Goal: Task Accomplishment & Management: Complete application form

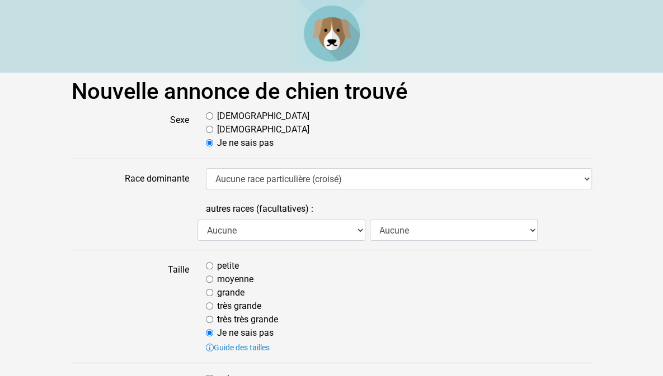
click at [206, 116] on div "[DEMOGRAPHIC_DATA]" at bounding box center [399, 116] width 386 height 13
click at [206, 116] on input "[DEMOGRAPHIC_DATA]" at bounding box center [209, 115] width 7 height 7
radio input "true"
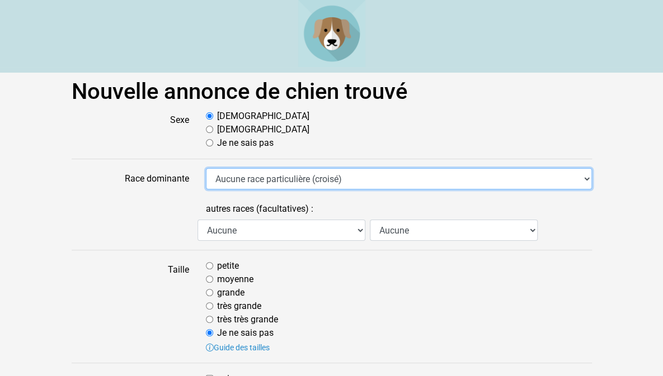
click at [592, 171] on select "Aucune race particulière (croisé) Affenpinscher Airedale Terrier Akita Akita Am…" at bounding box center [399, 178] width 386 height 21
select select "334"
click at [206, 168] on select "Aucune race particulière (croisé) Affenpinscher Airedale Terrier Akita Akita Am…" at bounding box center [399, 178] width 386 height 21
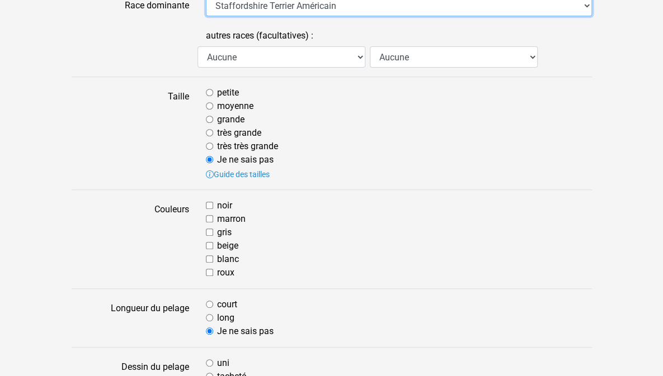
scroll to position [180, 0]
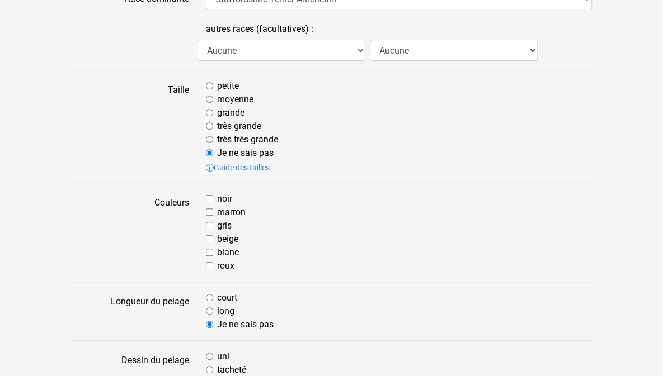
click at [206, 111] on input "grande" at bounding box center [209, 112] width 7 height 7
radio input "true"
click at [206, 237] on input "beige" at bounding box center [209, 238] width 7 height 7
checkbox input "true"
click at [206, 297] on input "court" at bounding box center [209, 297] width 7 height 7
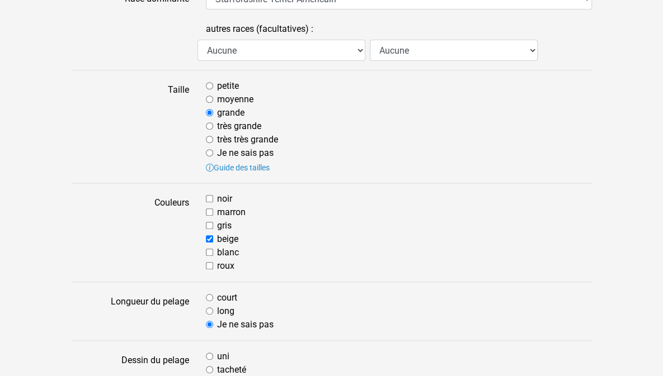
radio input "true"
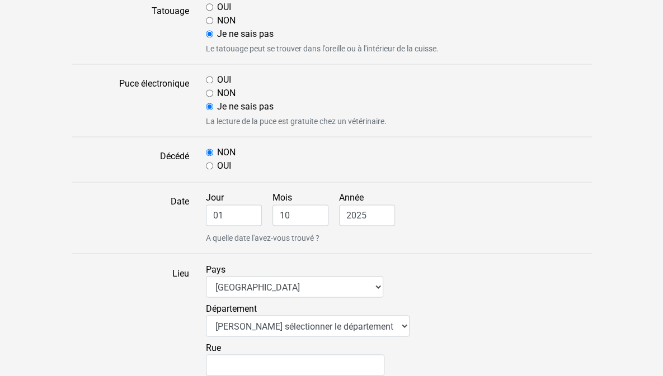
scroll to position [736, 0]
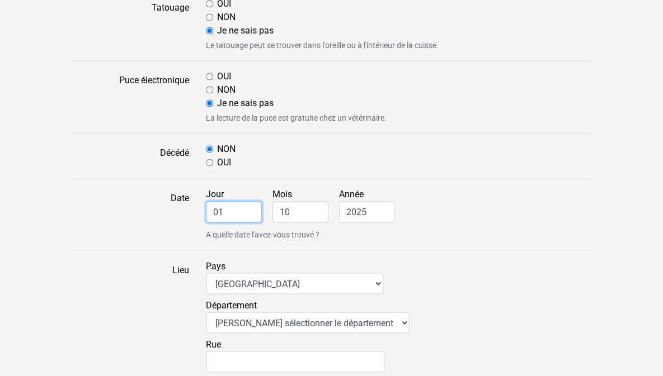
click at [228, 210] on input "01" at bounding box center [234, 211] width 56 height 21
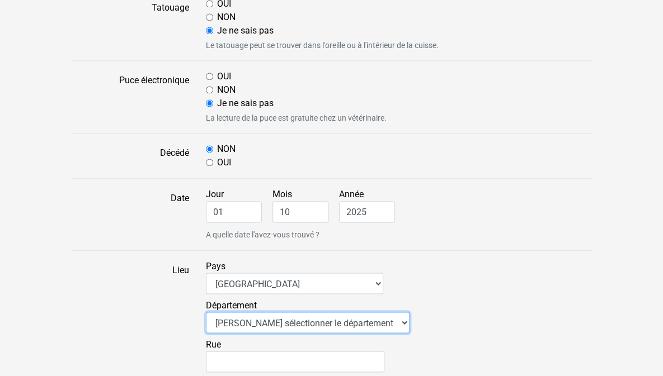
click at [342, 322] on select "Veuillez sélectionner le département 01 - [GEOGRAPHIC_DATA] 02 - [GEOGRAPHIC_DA…" at bounding box center [308, 322] width 204 height 21
select select "30"
click at [206, 312] on select "Veuillez sélectionner le département 01 - [GEOGRAPHIC_DATA] 02 - [GEOGRAPHIC_DA…" at bounding box center [308, 322] width 204 height 21
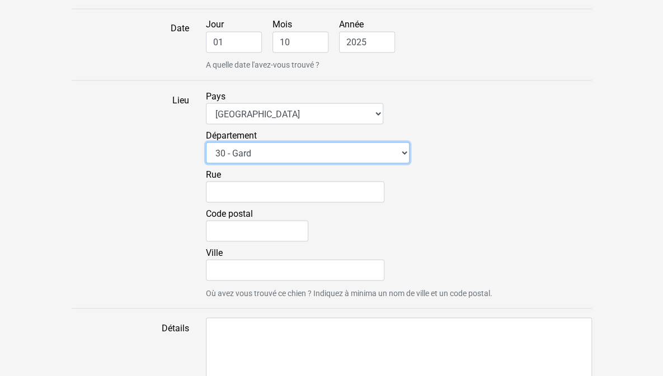
scroll to position [910, 0]
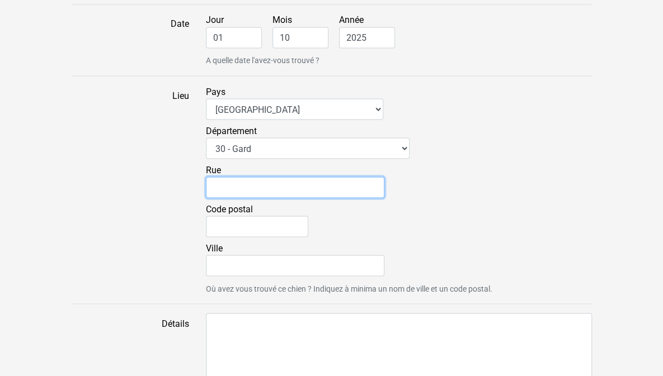
click at [287, 188] on input "Rue" at bounding box center [295, 187] width 178 height 21
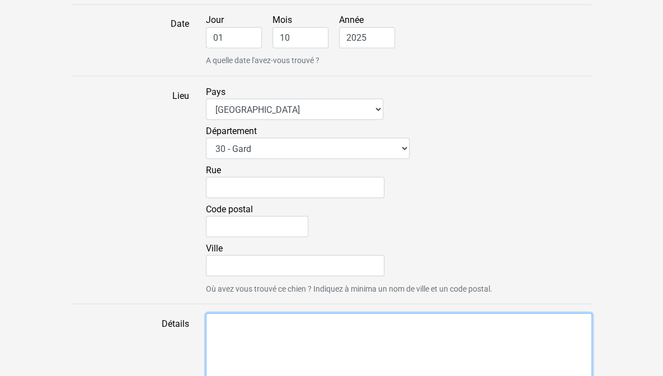
click at [343, 330] on textarea "Détails" at bounding box center [399, 370] width 386 height 115
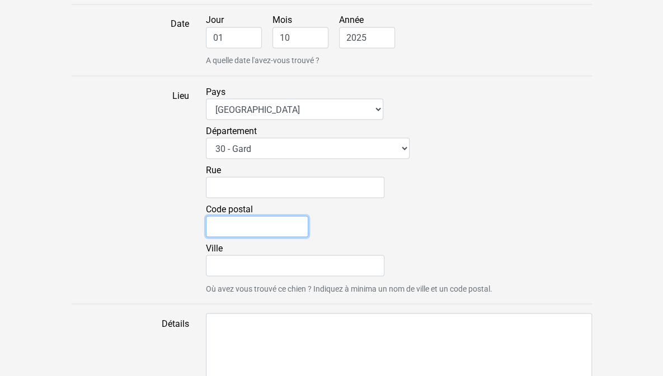
click at [243, 226] on input "Code postal" at bounding box center [257, 226] width 102 height 21
type input "30000"
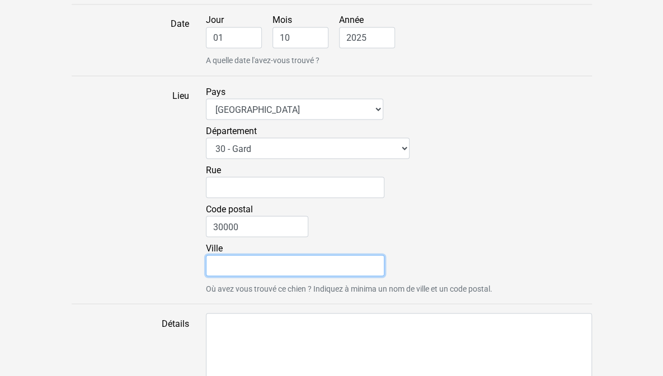
click at [252, 264] on input "Ville" at bounding box center [295, 265] width 178 height 21
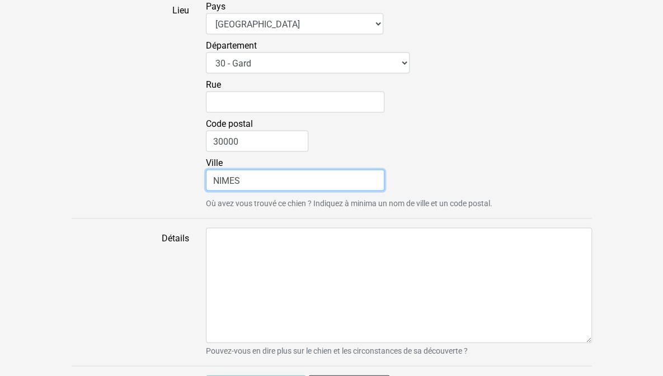
scroll to position [1012, 0]
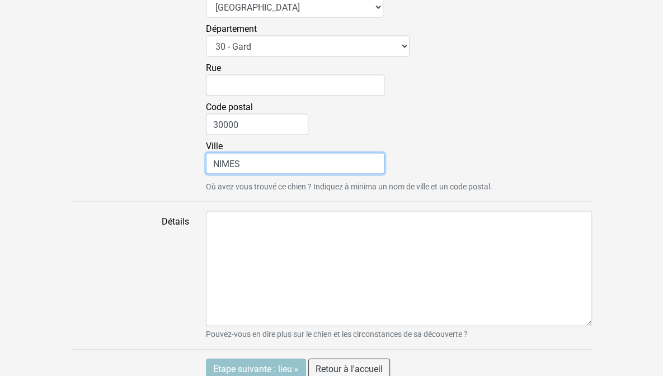
type input "NIMES"
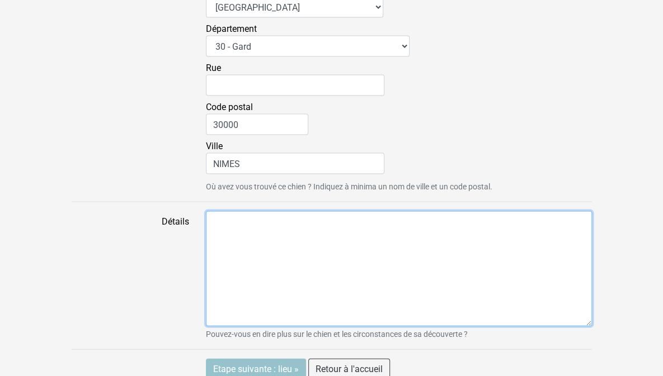
click at [575, 256] on textarea "Détails" at bounding box center [399, 268] width 386 height 115
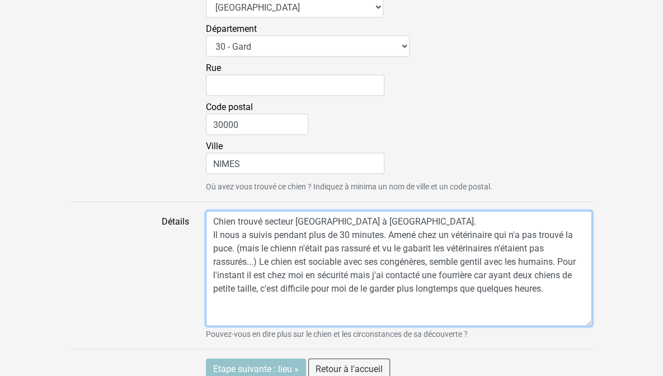
click at [210, 250] on textarea "Chien trouvé secteur [GEOGRAPHIC_DATA] à [GEOGRAPHIC_DATA]. Il nous a suivis pe…" at bounding box center [399, 268] width 386 height 115
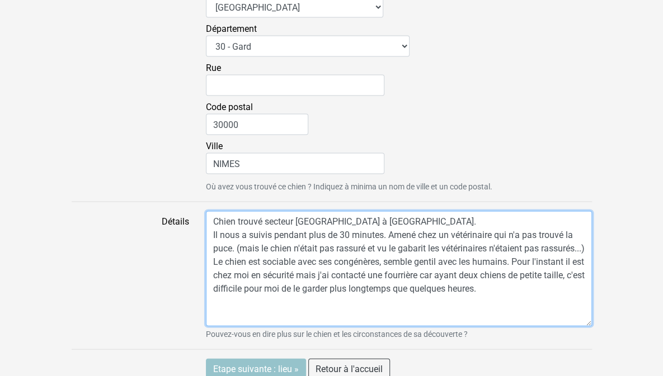
click at [260, 287] on textarea "Chien trouvé secteur [GEOGRAPHIC_DATA] à [GEOGRAPHIC_DATA]. Il nous a suivis pe…" at bounding box center [399, 268] width 386 height 115
click at [320, 244] on textarea "Chien trouvé secteur [GEOGRAPHIC_DATA] à [GEOGRAPHIC_DATA]. Il nous a suivis pe…" at bounding box center [399, 268] width 386 height 115
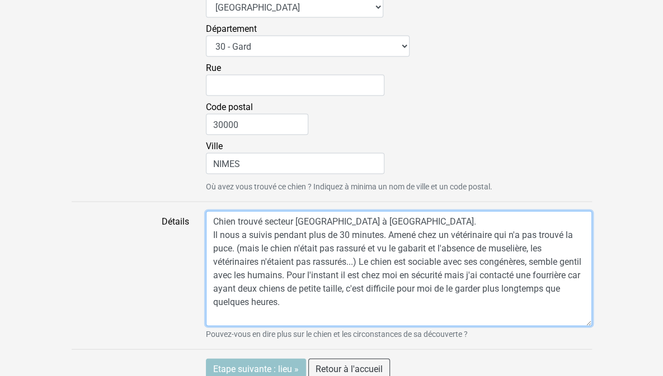
click at [346, 291] on textarea "Chien trouvé secteur [GEOGRAPHIC_DATA] à [GEOGRAPHIC_DATA]. Il nous a suivis pe…" at bounding box center [399, 268] width 386 height 115
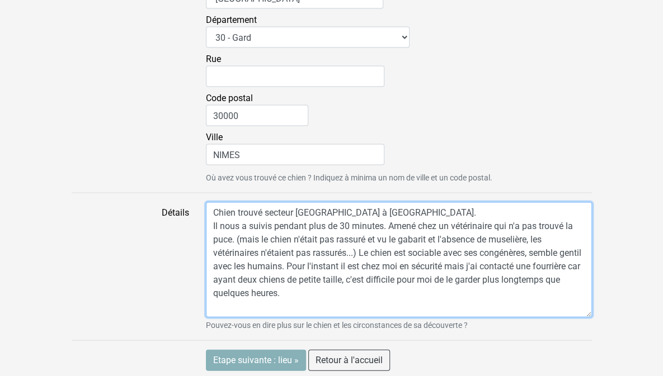
type textarea "Chien trouvé secteur [GEOGRAPHIC_DATA] à [GEOGRAPHIC_DATA]. Il nous a suivis pe…"
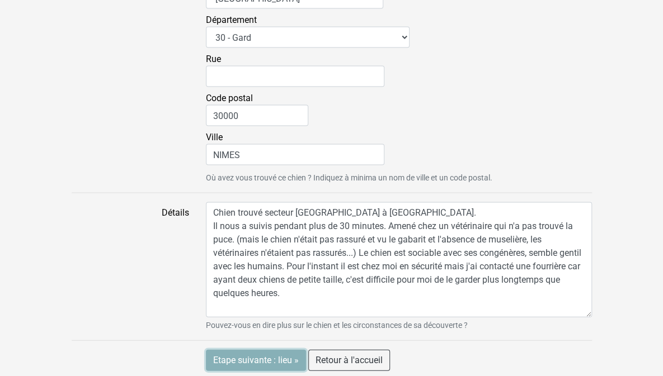
click at [252, 352] on input "Etape suivante : lieu »" at bounding box center [256, 360] width 100 height 21
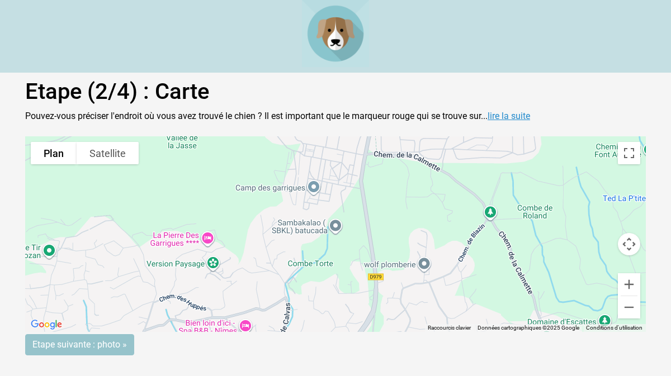
click at [514, 112] on link "lire la suite" at bounding box center [509, 116] width 42 height 11
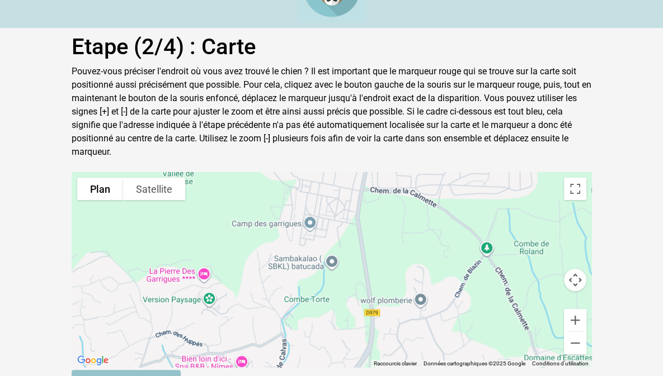
scroll to position [46, 0]
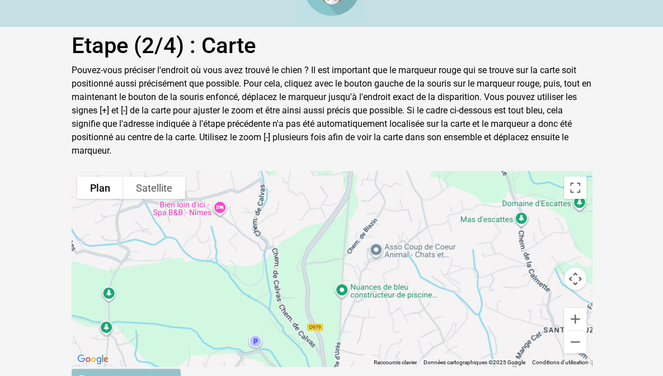
drag, startPoint x: 436, startPoint y: 292, endPoint x: 413, endPoint y: 136, distance: 158.2
click at [413, 136] on div "Etape (2/4) : Carte Pouvez-vous préciser l'endroit où vous avez trouvé le chien…" at bounding box center [331, 211] width 537 height 358
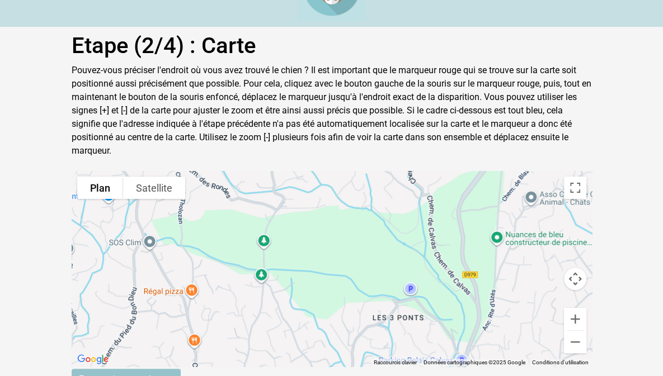
drag, startPoint x: 401, startPoint y: 321, endPoint x: 553, endPoint y: 264, distance: 162.4
click at [553, 264] on div "Pour activer le glissement avec le clavier, appuyez sur Alt+Entrée. Une fois ce…" at bounding box center [332, 269] width 520 height 196
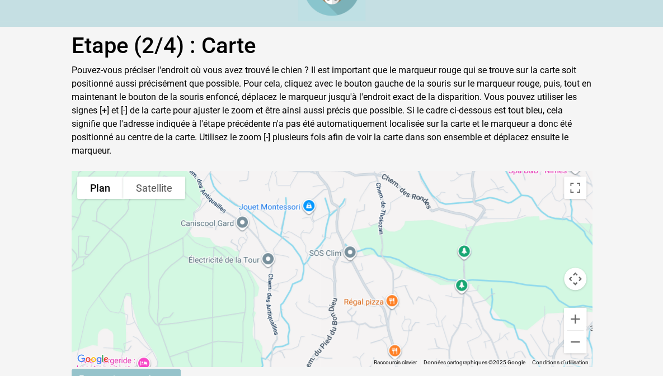
drag, startPoint x: 301, startPoint y: 263, endPoint x: 502, endPoint y: 273, distance: 201.5
click at [502, 273] on div "Pour activer le glissement avec le clavier, appuyez sur Alt+Entrée. Une fois ce…" at bounding box center [332, 269] width 520 height 196
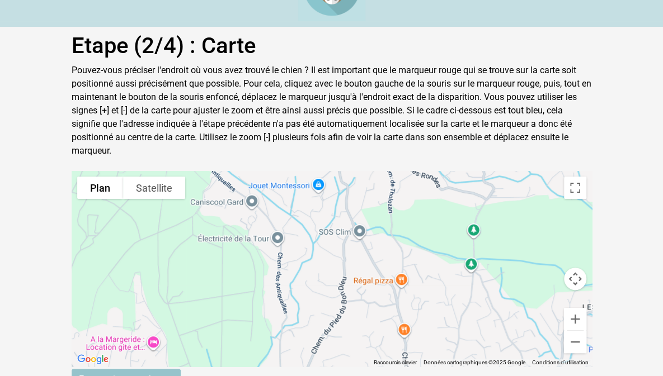
drag, startPoint x: 310, startPoint y: 272, endPoint x: 323, endPoint y: 247, distance: 28.3
click at [323, 247] on div "Pour activer le glissement avec le clavier, appuyez sur Alt+Entrée. Une fois ce…" at bounding box center [332, 269] width 520 height 196
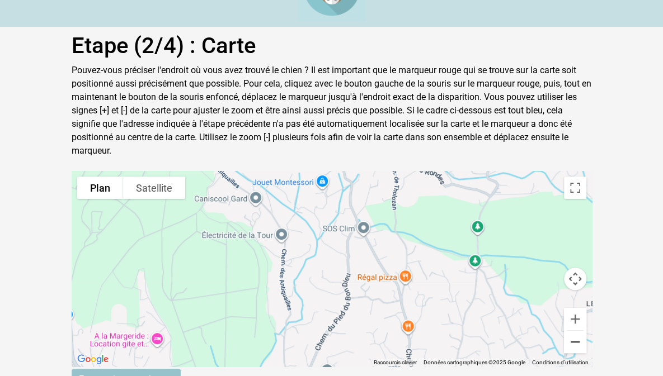
click at [586, 331] on button "Zoom arrière" at bounding box center [575, 342] width 22 height 22
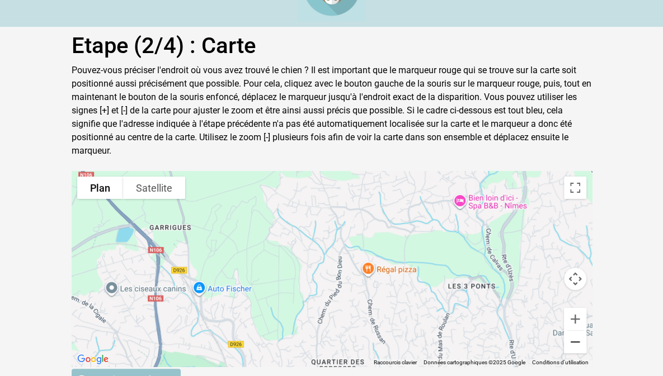
click at [586, 331] on button "Zoom arrière" at bounding box center [575, 342] width 22 height 22
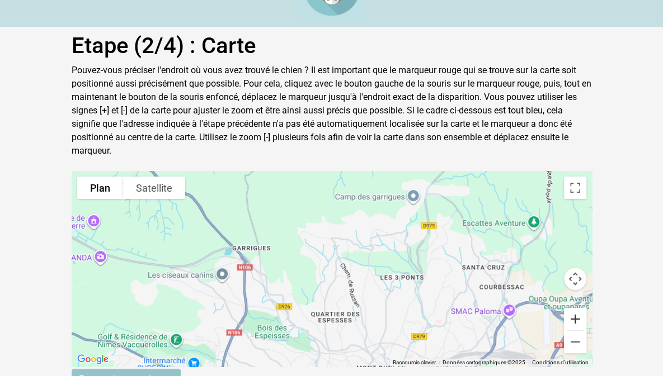
click at [586, 308] on button "Zoom avant" at bounding box center [575, 319] width 22 height 22
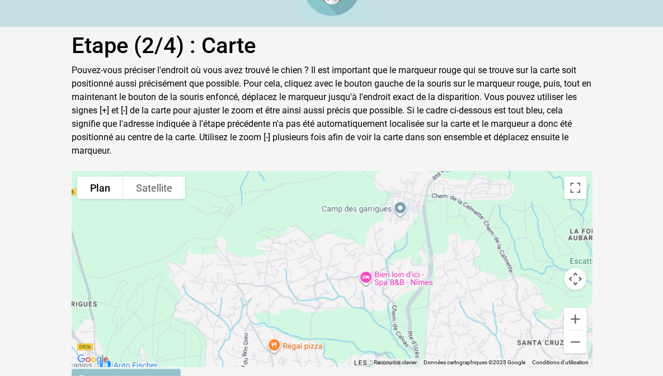
drag, startPoint x: 548, startPoint y: 272, endPoint x: 452, endPoint y: 349, distance: 123.4
click at [452, 349] on div "Pour activer le glissement avec le clavier, appuyez sur Alt+Entrée. Une fois ce…" at bounding box center [332, 269] width 520 height 196
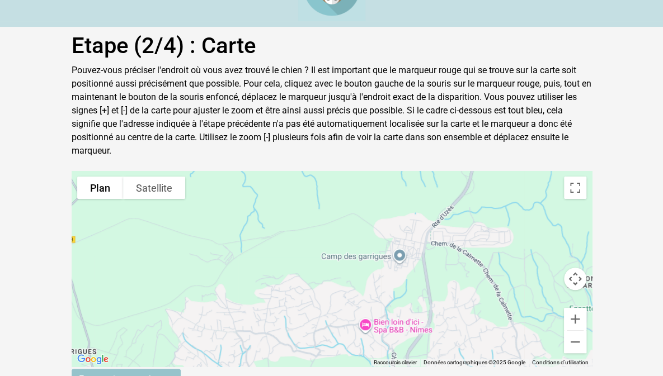
drag, startPoint x: 465, startPoint y: 267, endPoint x: 465, endPoint y: 315, distance: 48.6
click at [465, 315] on div "Pour activer le glissement avec le clavier, appuyez sur Alt+Entrée. Une fois ce…" at bounding box center [332, 269] width 520 height 196
click at [586, 308] on button "Zoom avant" at bounding box center [575, 319] width 22 height 22
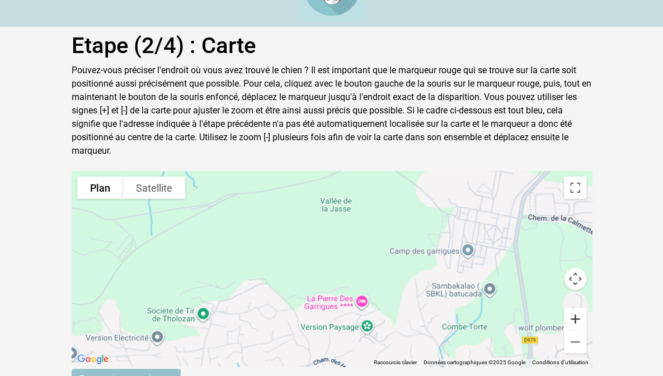
click at [586, 308] on button "Zoom avant" at bounding box center [575, 319] width 22 height 22
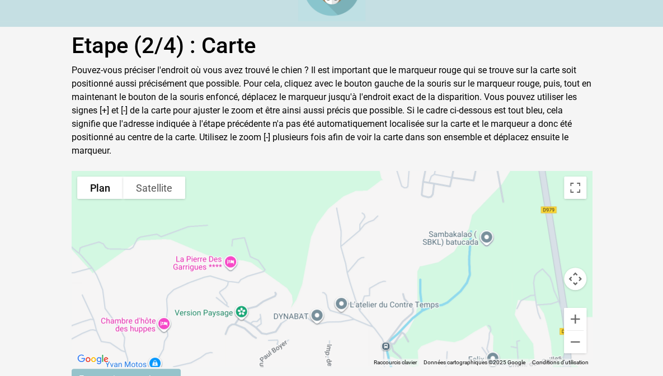
drag, startPoint x: 529, startPoint y: 291, endPoint x: 364, endPoint y: 211, distance: 183.3
click at [364, 211] on div "Pour activer le glissement avec le clavier, appuyez sur Alt+Entrée. Une fois ce…" at bounding box center [332, 269] width 520 height 196
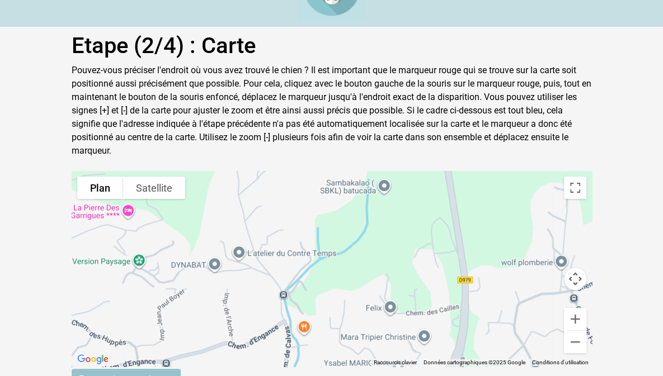
drag, startPoint x: 455, startPoint y: 272, endPoint x: 335, endPoint y: 209, distance: 135.6
click at [335, 209] on div "Pour activer le glissement avec le clavier, appuyez sur Alt+Entrée. Une fois ce…" at bounding box center [332, 269] width 520 height 196
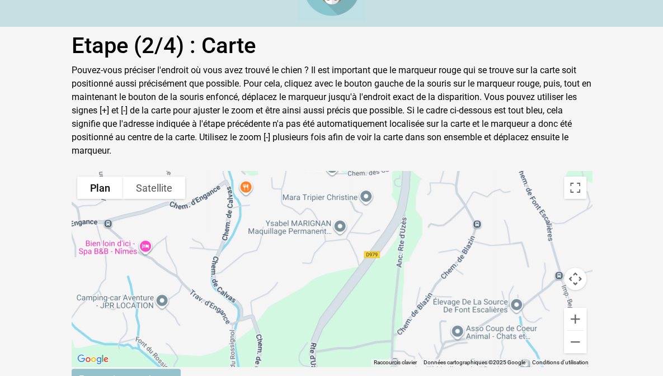
drag, startPoint x: 459, startPoint y: 306, endPoint x: 415, endPoint y: 175, distance: 137.9
click at [415, 175] on div "Pour activer le glissement avec le clavier, appuyez sur Alt+Entrée. Une fois ce…" at bounding box center [332, 269] width 520 height 196
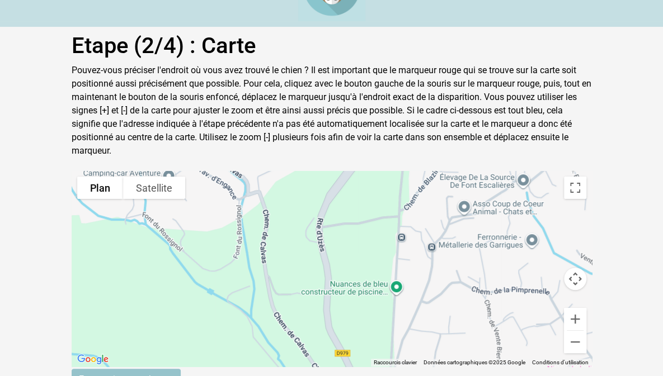
drag, startPoint x: 386, startPoint y: 294, endPoint x: 392, endPoint y: 164, distance: 129.9
click at [392, 171] on div "Pour activer le glissement avec le clavier, appuyez sur Alt+Entrée. Une fois ce…" at bounding box center [332, 269] width 520 height 196
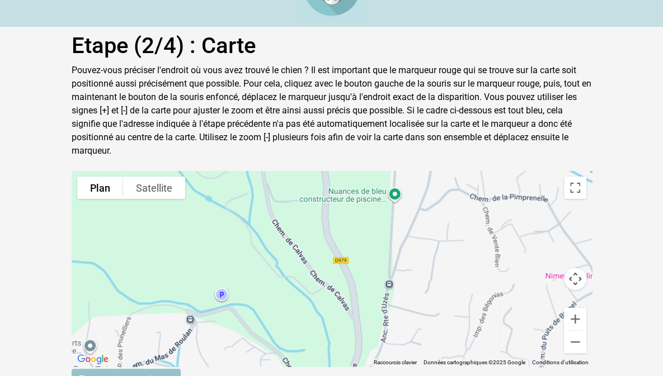
drag, startPoint x: 375, startPoint y: 296, endPoint x: 372, endPoint y: 199, distance: 96.8
click at [372, 199] on div "Pour activer le glissement avec le clavier, appuyez sur Alt+Entrée. Une fois ce…" at bounding box center [332, 269] width 520 height 196
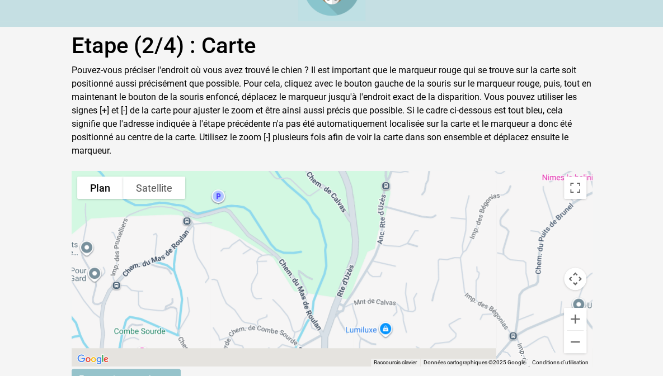
drag, startPoint x: 372, startPoint y: 298, endPoint x: 369, endPoint y: 193, distance: 105.1
click at [369, 193] on div "Pour activer le glissement avec le clavier, appuyez sur Alt+Entrée. Une fois ce…" at bounding box center [332, 269] width 520 height 196
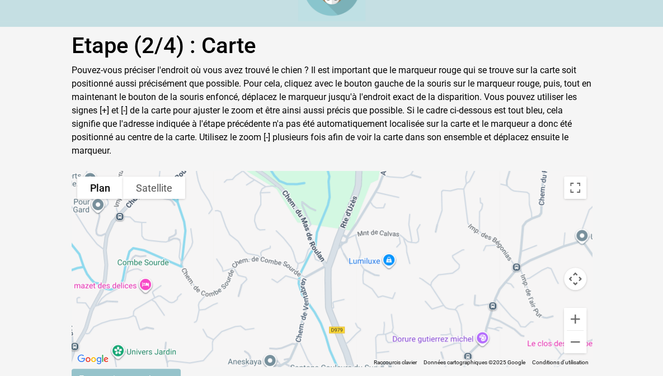
drag, startPoint x: 369, startPoint y: 285, endPoint x: 371, endPoint y: 223, distance: 61.5
click at [371, 223] on div "Pour activer le glissement avec le clavier, appuyez sur Alt+Entrée. Une fois ce…" at bounding box center [332, 269] width 520 height 196
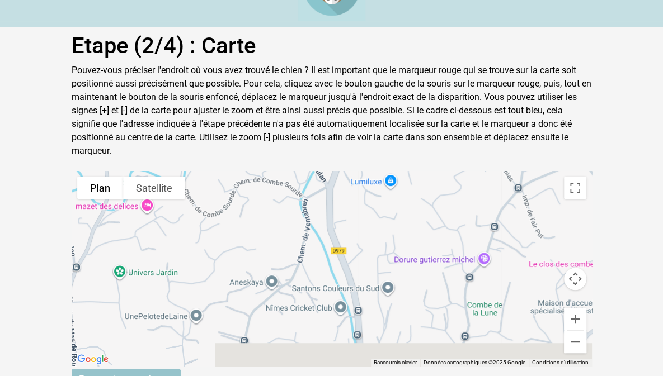
drag, startPoint x: 361, startPoint y: 300, endPoint x: 363, endPoint y: 215, distance: 85.0
click at [363, 215] on div "Pour activer le glissement avec le clavier, appuyez sur Alt+Entrée. Une fois ce…" at bounding box center [332, 269] width 520 height 196
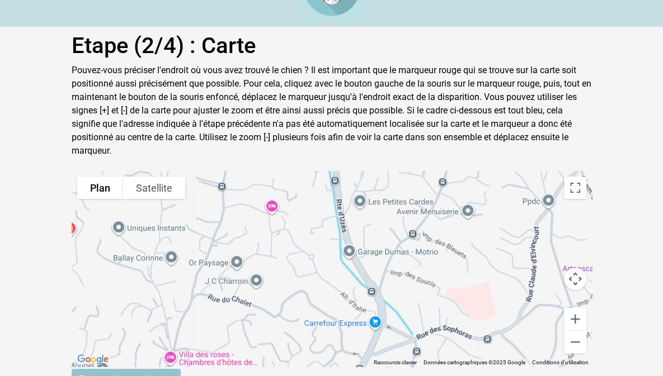
drag, startPoint x: 371, startPoint y: 287, endPoint x: 349, endPoint y: 130, distance: 158.7
click at [349, 130] on div "Etape (2/4) : Carte Pouvez-vous préciser l'endroit où vous avez trouvé le chien…" at bounding box center [331, 211] width 537 height 358
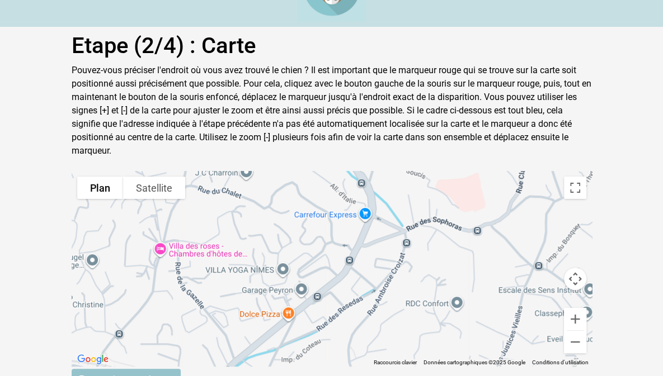
drag, startPoint x: 372, startPoint y: 268, endPoint x: 362, endPoint y: 159, distance: 109.5
click at [362, 171] on div "Pour activer le glissement avec le clavier, appuyez sur Alt+Entrée. Une fois ce…" at bounding box center [332, 269] width 520 height 196
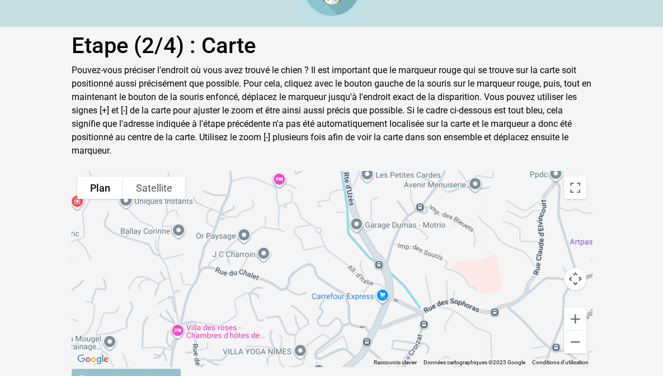
drag, startPoint x: 323, startPoint y: 201, endPoint x: 340, endPoint y: 285, distance: 86.2
click at [340, 285] on div "Pour activer le glissement avec le clavier, appuyez sur Alt+Entrée. Une fois ce…" at bounding box center [332, 269] width 520 height 196
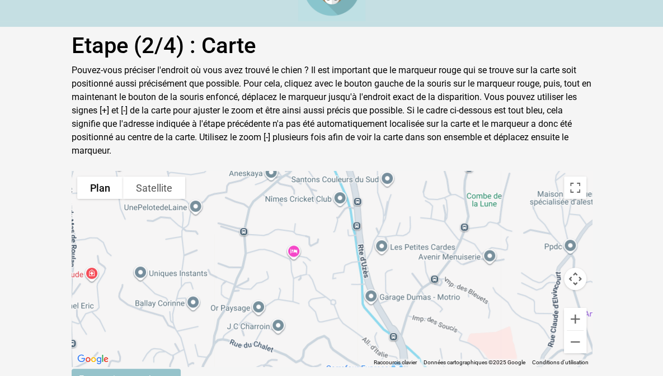
drag, startPoint x: 313, startPoint y: 203, endPoint x: 328, endPoint y: 289, distance: 87.5
click at [328, 289] on div "Pour activer le glissement avec le clavier, appuyez sur Alt+Entrée. Une fois ce…" at bounding box center [332, 269] width 520 height 196
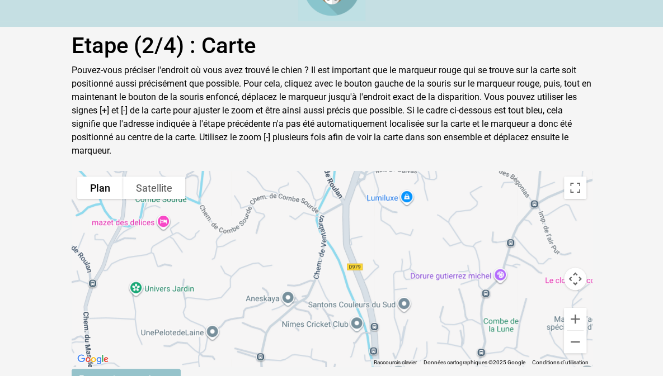
drag, startPoint x: 322, startPoint y: 226, endPoint x: 338, endPoint y: 333, distance: 108.0
click at [338, 333] on div "Pour activer le glissement avec le clavier, appuyez sur Alt+Entrée. Une fois ce…" at bounding box center [332, 269] width 520 height 196
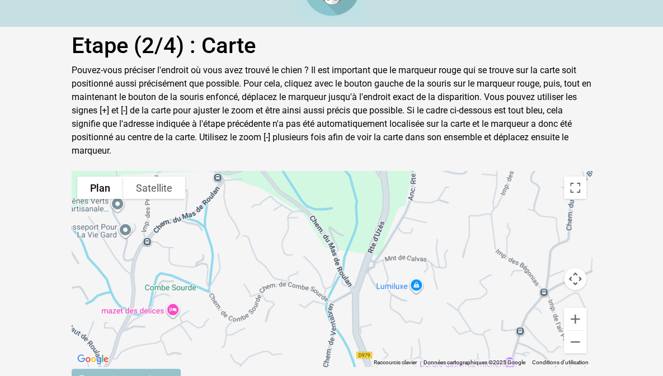
drag, startPoint x: 337, startPoint y: 238, endPoint x: 347, endPoint y: 334, distance: 96.6
click at [347, 334] on div "Pour activer le glissement avec le clavier, appuyez sur Alt+Entrée. Une fois ce…" at bounding box center [332, 269] width 520 height 196
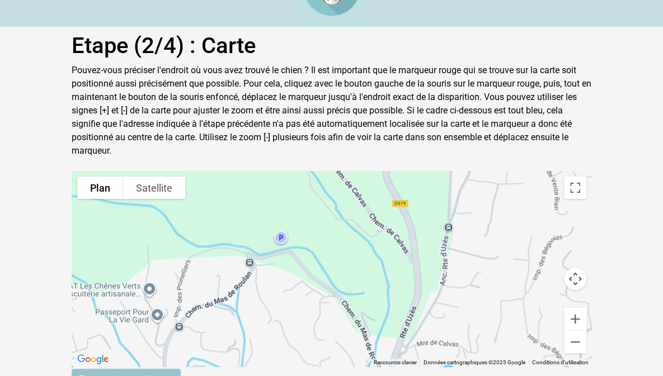
drag, startPoint x: 324, startPoint y: 267, endPoint x: 358, endPoint y: 355, distance: 94.5
click at [358, 355] on form "Pour parcourir la carte en mode tactile, appuyez deux fois dessus et maintenez …" at bounding box center [332, 280] width 520 height 219
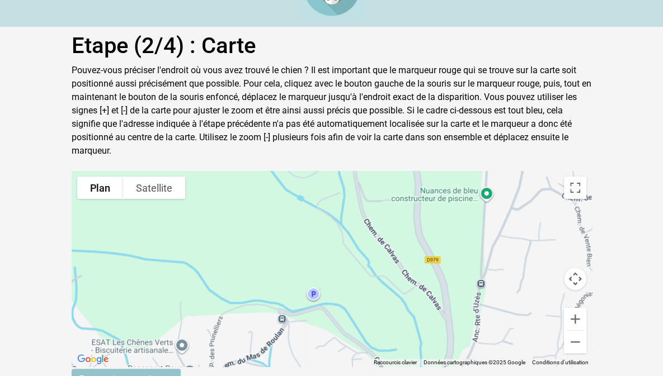
drag, startPoint x: 338, startPoint y: 252, endPoint x: 371, endPoint y: 307, distance: 64.4
click at [371, 307] on div "Pour activer le glissement avec le clavier, appuyez sur Alt+Entrée. Une fois ce…" at bounding box center [332, 269] width 520 height 196
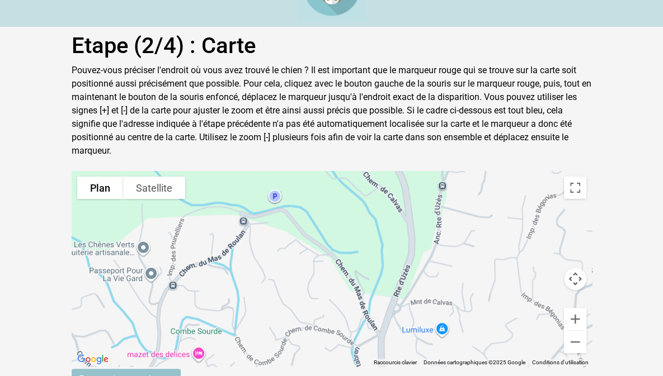
drag, startPoint x: 395, startPoint y: 329, endPoint x: 356, endPoint y: 229, distance: 107.5
click at [356, 229] on div "Pour activer le glissement avec le clavier, appuyez sur Alt+Entrée. Une fois ce…" at bounding box center [332, 269] width 520 height 196
click at [586, 308] on button "Zoom avant" at bounding box center [575, 319] width 22 height 22
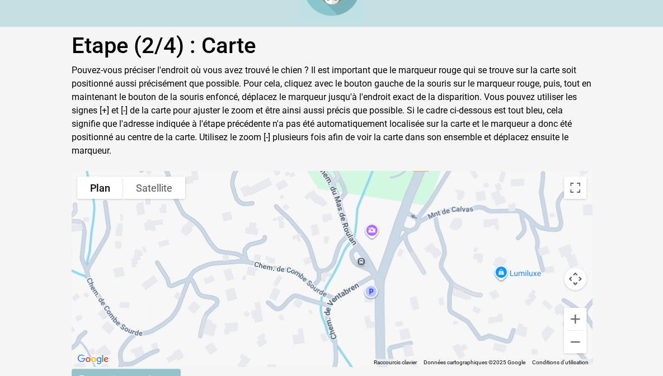
drag, startPoint x: 494, startPoint y: 324, endPoint x: 442, endPoint y: 193, distance: 140.3
click at [442, 193] on div "Pour activer le glissement avec le clavier, appuyez sur Alt+Entrée. Une fois ce…" at bounding box center [332, 269] width 520 height 196
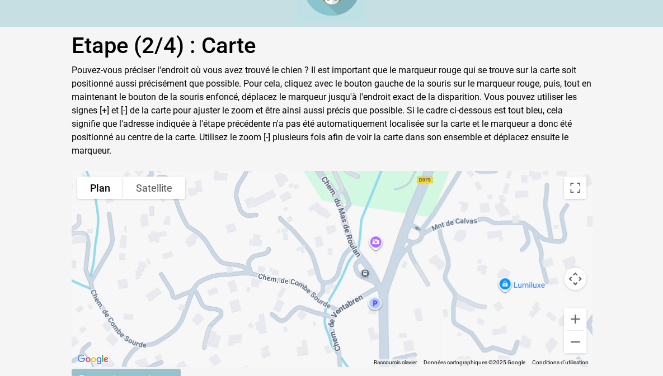
drag, startPoint x: 411, startPoint y: 289, endPoint x: 415, endPoint y: 300, distance: 11.3
click at [415, 300] on div "Pour activer le glissement avec le clavier, appuyez sur Alt+Entrée. Une fois ce…" at bounding box center [332, 269] width 520 height 196
click at [365, 261] on div "Pour activer le glissement avec le clavier, appuyez sur Alt+Entrée. Une fois ce…" at bounding box center [332, 269] width 520 height 196
click at [391, 213] on button "Fermer" at bounding box center [388, 226] width 27 height 27
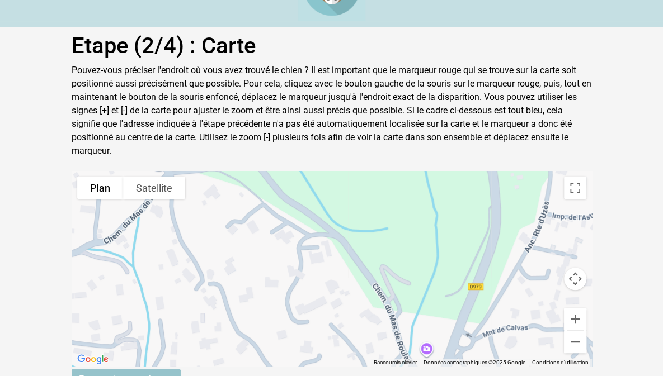
drag, startPoint x: 366, startPoint y: 216, endPoint x: 411, endPoint y: 314, distance: 108.0
click at [411, 314] on div "Pour activer le glissement avec le clavier, appuyez sur Alt+Entrée. Une fois ce…" at bounding box center [332, 269] width 520 height 196
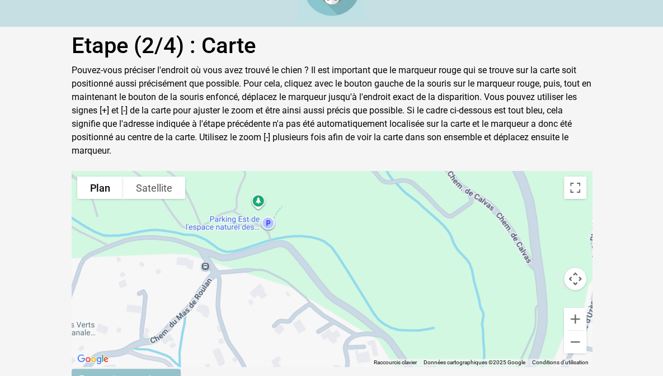
drag, startPoint x: 385, startPoint y: 231, endPoint x: 431, endPoint y: 330, distance: 109.3
click at [431, 330] on div "Pour activer le glissement avec le clavier, appuyez sur Alt+Entrée. Une fois ce…" at bounding box center [332, 269] width 520 height 196
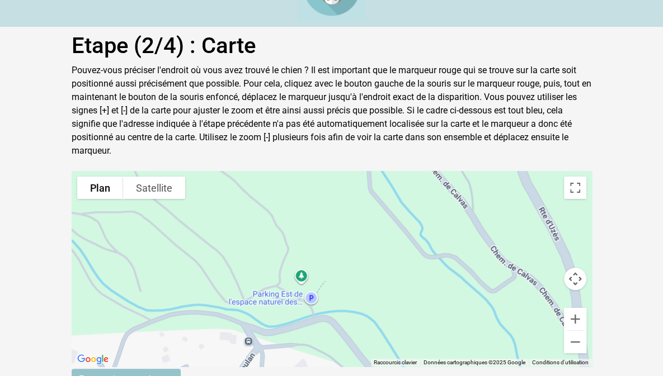
drag, startPoint x: 376, startPoint y: 260, endPoint x: 426, endPoint y: 344, distance: 97.5
click at [426, 344] on div "Pour activer le glissement avec le clavier, appuyez sur Alt+Entrée. Une fois ce…" at bounding box center [332, 269] width 520 height 196
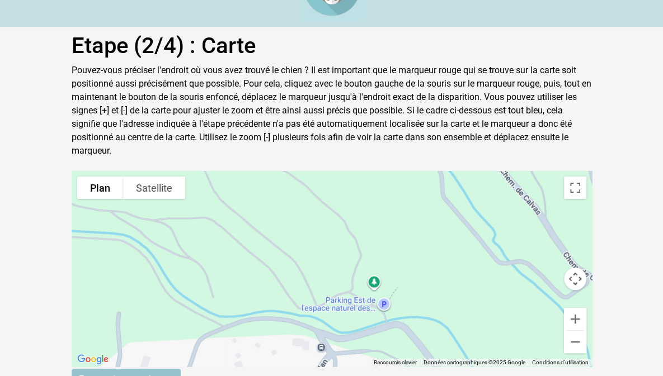
drag, startPoint x: 344, startPoint y: 273, endPoint x: 413, endPoint y: 275, distance: 68.8
click at [413, 275] on div "Pour activer le glissement avec le clavier, appuyez sur Alt+Entrée. Une fois ce…" at bounding box center [332, 269] width 520 height 196
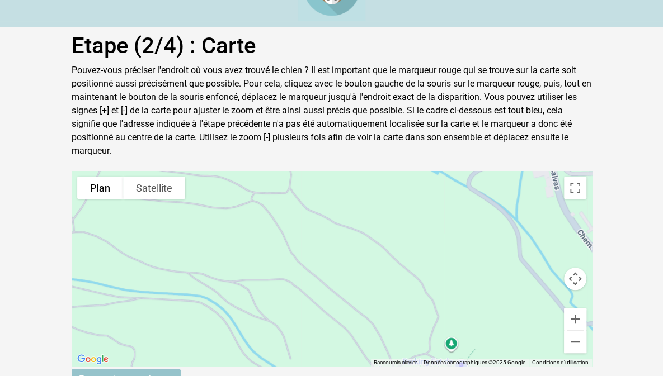
drag, startPoint x: 309, startPoint y: 248, endPoint x: 387, endPoint y: 310, distance: 99.9
click at [387, 310] on div "Pour activer le glissement avec le clavier, appuyez sur Alt+Entrée. Une fois ce…" at bounding box center [332, 269] width 520 height 196
click at [586, 331] on button "Zoom arrière" at bounding box center [575, 342] width 22 height 22
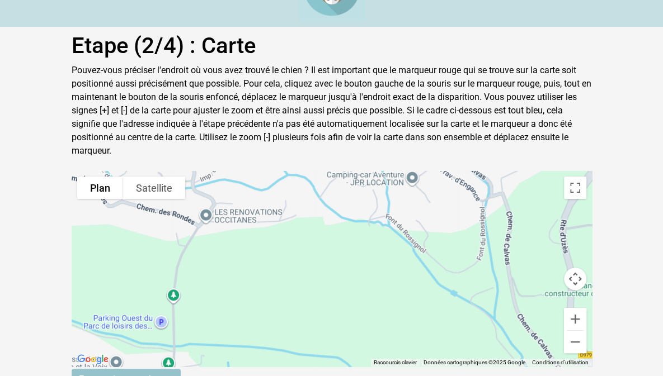
drag, startPoint x: 339, startPoint y: 245, endPoint x: 415, endPoint y: 323, distance: 109.1
click at [415, 323] on div "Pour activer le glissement avec le clavier, appuyez sur Alt+Entrée. Une fois ce…" at bounding box center [332, 269] width 520 height 196
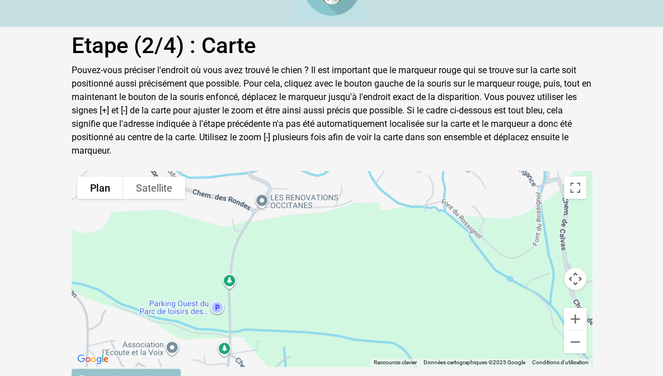
drag, startPoint x: 245, startPoint y: 283, endPoint x: 304, endPoint y: 269, distance: 60.9
click at [304, 269] on div "Pour activer le glissement avec le clavier, appuyez sur Alt+Entrée. Une fois ce…" at bounding box center [332, 269] width 520 height 196
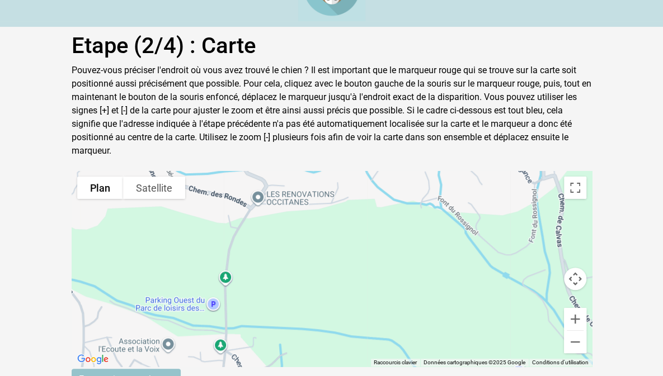
drag, startPoint x: 236, startPoint y: 226, endPoint x: 228, endPoint y: 221, distance: 9.6
click at [228, 221] on div "Pour activer le glissement avec le clavier, appuyez sur Alt+Entrée. Une fois ce…" at bounding box center [332, 269] width 520 height 196
click at [233, 227] on div "Pour activer le glissement avec le clavier, appuyez sur Alt+Entrée. Une fois ce…" at bounding box center [332, 269] width 520 height 196
click at [586, 332] on button "Zoom arrière" at bounding box center [575, 342] width 22 height 22
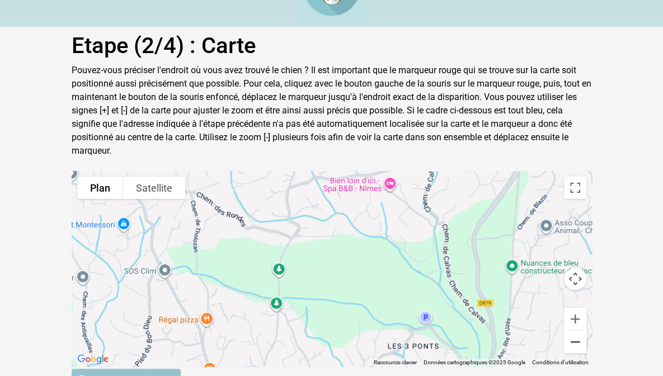
click at [586, 332] on button "Zoom arrière" at bounding box center [575, 342] width 22 height 22
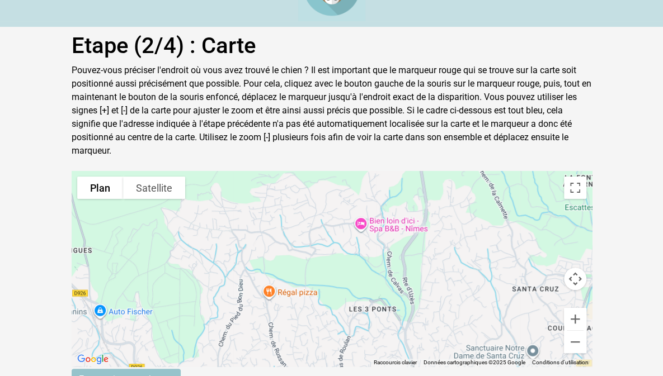
drag, startPoint x: 405, startPoint y: 163, endPoint x: 304, endPoint y: 259, distance: 139.2
click at [305, 275] on gmp-advanced-marker at bounding box center [305, 275] width 0 height 0
click at [586, 308] on button "Zoom avant" at bounding box center [575, 319] width 22 height 22
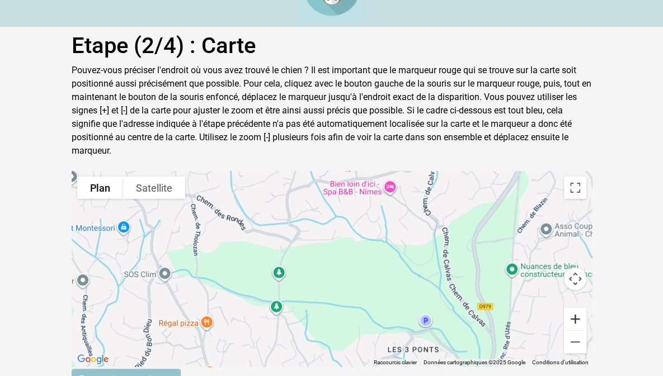
click at [586, 308] on button "Zoom avant" at bounding box center [575, 319] width 22 height 22
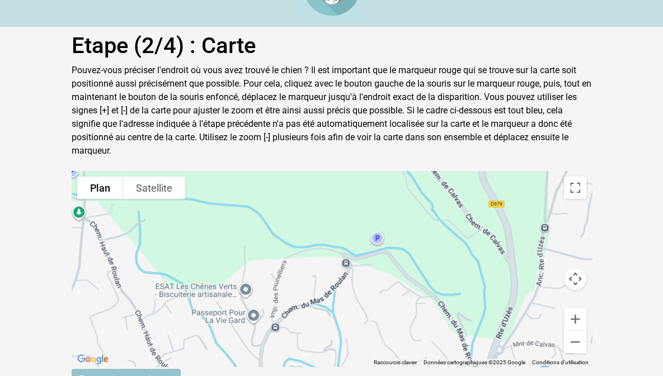
drag, startPoint x: 527, startPoint y: 301, endPoint x: 385, endPoint y: 160, distance: 200.0
click at [385, 171] on div "Pour activer le glissement avec le clavier, appuyez sur Alt+Entrée. Une fois ce…" at bounding box center [332, 269] width 520 height 196
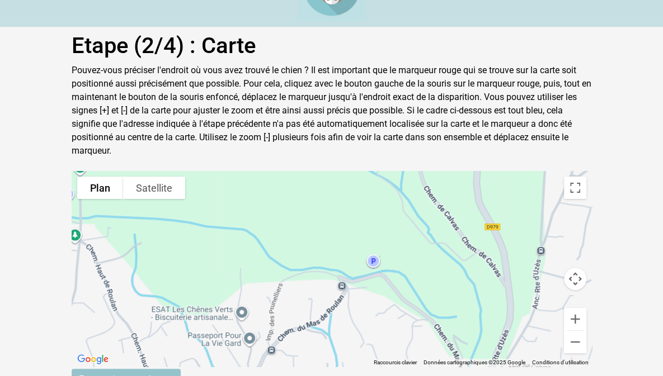
drag, startPoint x: 421, startPoint y: 264, endPoint x: 414, endPoint y: 287, distance: 23.5
click at [414, 287] on div "Pour activer le glissement avec le clavier, appuyez sur Alt+Entrée. Une fois ce…" at bounding box center [332, 269] width 520 height 196
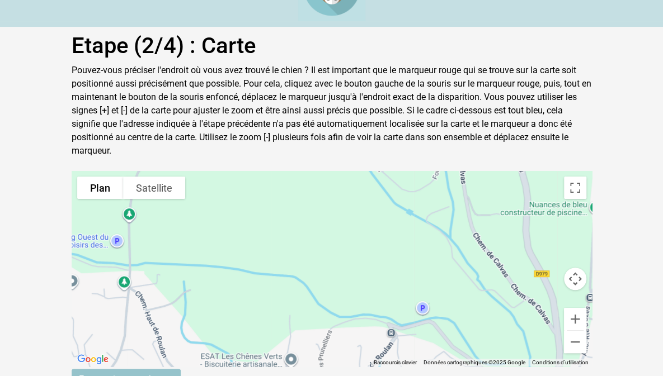
drag, startPoint x: 332, startPoint y: 223, endPoint x: 384, endPoint y: 270, distance: 69.7
click at [384, 270] on div "Pour activer le glissement avec le clavier, appuyez sur Alt+Entrée. Une fois ce…" at bounding box center [332, 269] width 520 height 196
click at [419, 294] on div "Pour activer le glissement avec le clavier, appuyez sur Alt+Entrée. Une fois ce…" at bounding box center [332, 269] width 520 height 196
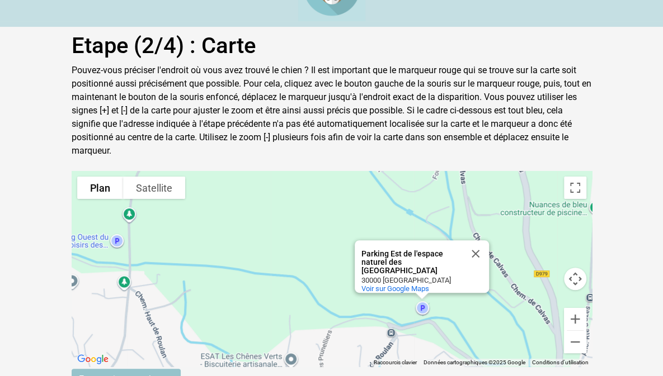
click at [335, 250] on div "Pour activer le glissement avec le clavier, appuyez sur Alt+Entrée. Une fois ce…" at bounding box center [332, 269] width 520 height 196
click at [472, 240] on button "Fermer" at bounding box center [475, 253] width 27 height 27
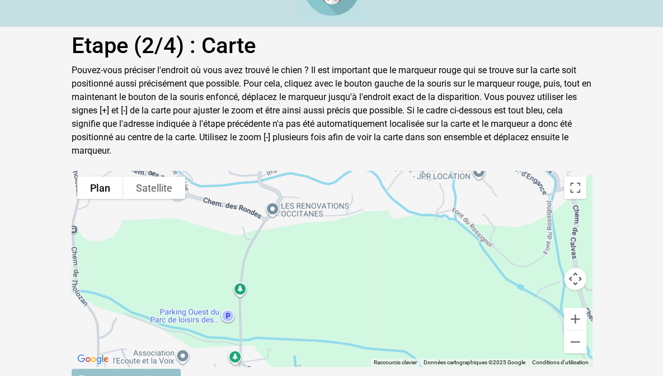
drag, startPoint x: 288, startPoint y: 215, endPoint x: 412, endPoint y: 297, distance: 148.4
click at [412, 297] on div "Pour activer le glissement avec le clavier, appuyez sur Alt+Entrée. Une fois ce…" at bounding box center [332, 269] width 520 height 196
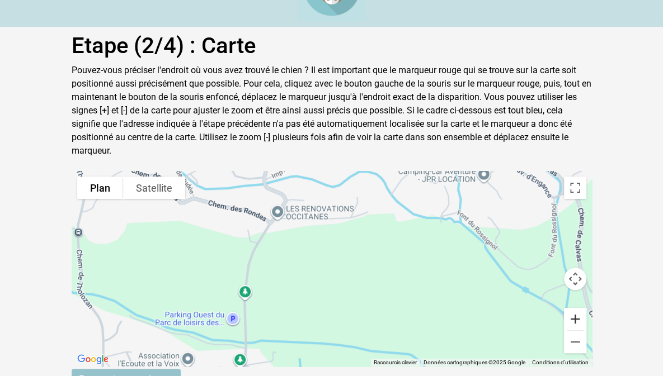
click at [586, 310] on button "Zoom avant" at bounding box center [575, 319] width 22 height 22
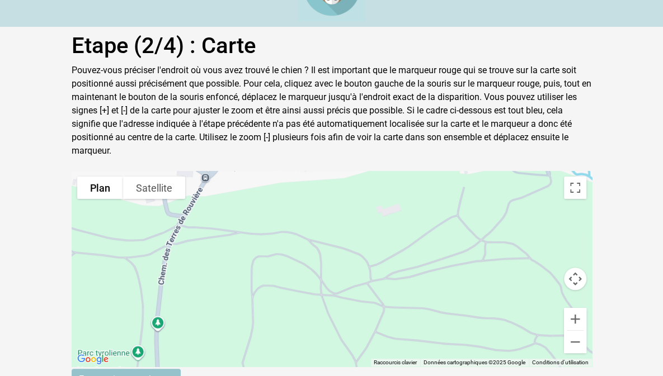
click at [343, 315] on div "Pour activer le glissement avec le clavier, appuyez sur Alt+Entrée. Une fois ce…" at bounding box center [332, 269] width 520 height 196
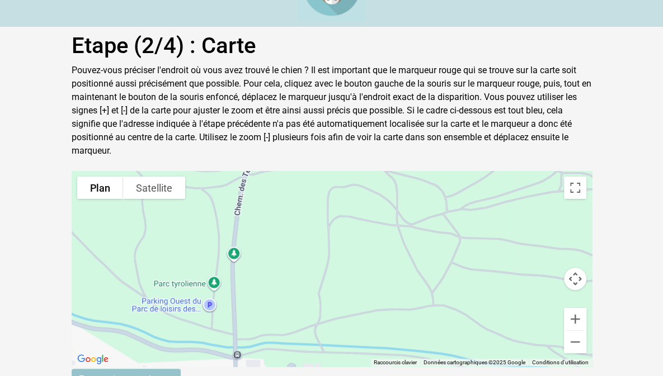
drag, startPoint x: 290, startPoint y: 295, endPoint x: 367, endPoint y: 224, distance: 104.9
click at [367, 224] on div "Pour activer le glissement avec le clavier, appuyez sur Alt+Entrée. Une fois ce…" at bounding box center [332, 269] width 520 height 196
drag, startPoint x: 229, startPoint y: 238, endPoint x: 215, endPoint y: 205, distance: 35.6
click at [216, 228] on gmp-advanced-marker at bounding box center [216, 228] width 0 height 0
click at [385, 217] on div "Pour naviguer, appuyez sur les touches fléchées. Pour activer le glissement ave…" at bounding box center [332, 269] width 520 height 196
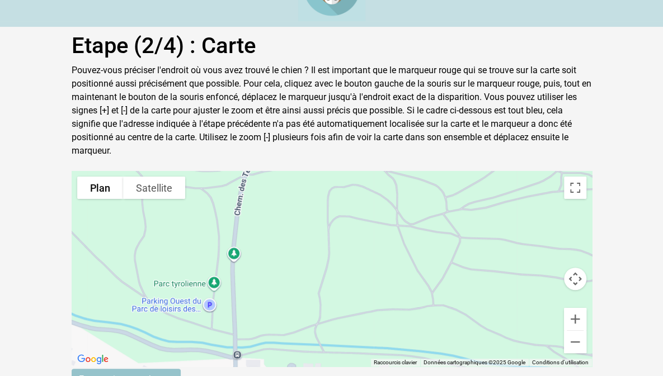
click at [387, 248] on div "Pour activer le glissement avec le clavier, appuyez sur Alt+Entrée. Une fois ce…" at bounding box center [332, 269] width 520 height 196
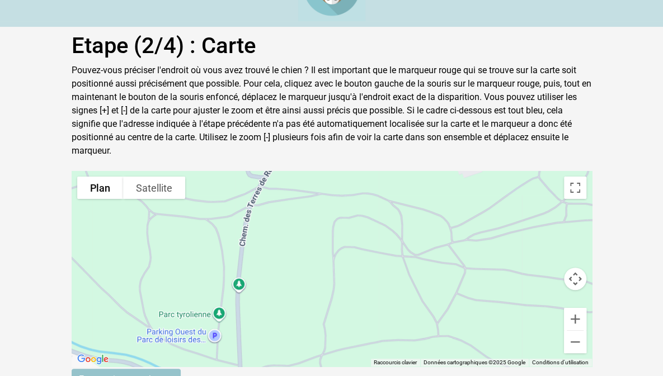
drag, startPoint x: 387, startPoint y: 249, endPoint x: 392, endPoint y: 280, distance: 31.7
click at [392, 280] on div "Pour activer le glissement avec le clavier, appuyez sur Alt+Entrée. Une fois ce…" at bounding box center [332, 269] width 520 height 196
click at [119, 369] on input "Etape suivante : photo »" at bounding box center [126, 379] width 109 height 21
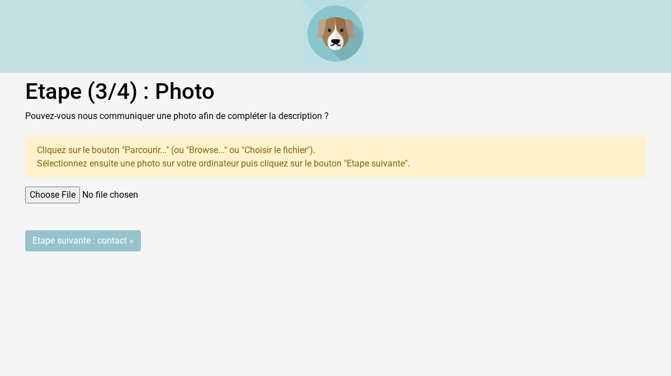
click at [83, 199] on input "file" at bounding box center [335, 195] width 621 height 17
type input "C:\fakepath\IMG_20251001_192123.jpg"
click at [100, 241] on input "Etape suivante : contact »" at bounding box center [83, 240] width 116 height 21
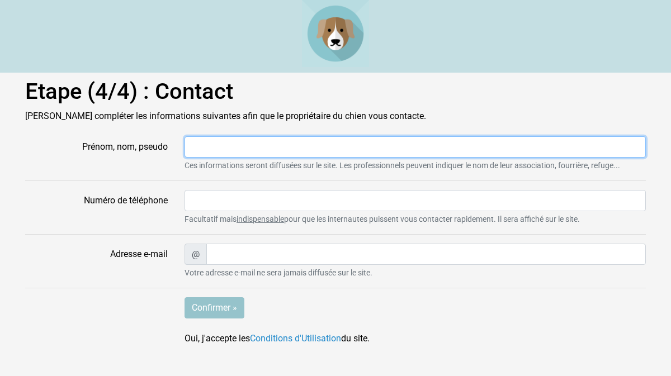
click at [230, 147] on input "Prénom, nom, pseudo" at bounding box center [414, 146] width 461 height 21
type input "fred30"
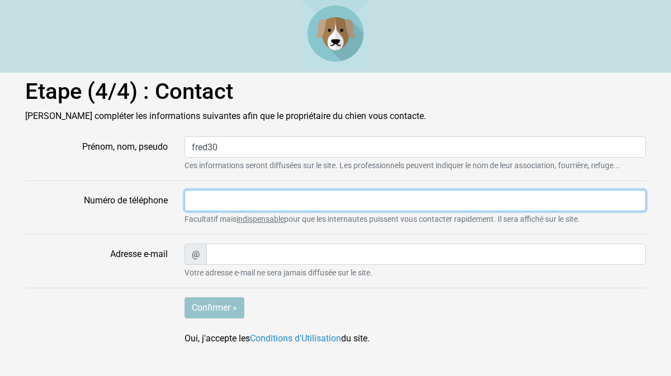
click at [238, 204] on input "Numéro de téléphone" at bounding box center [414, 200] width 461 height 21
type input "0675014153"
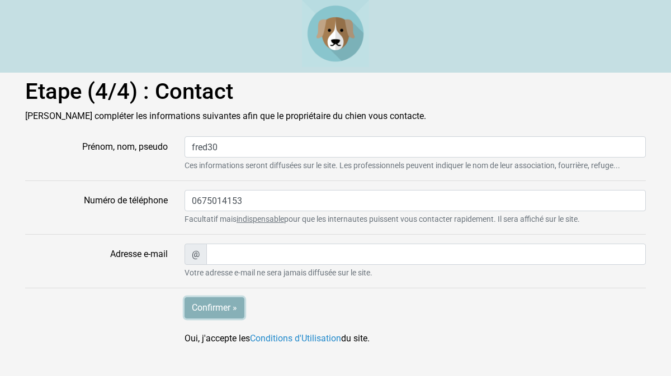
click at [234, 310] on input "Confirmer »" at bounding box center [214, 307] width 60 height 21
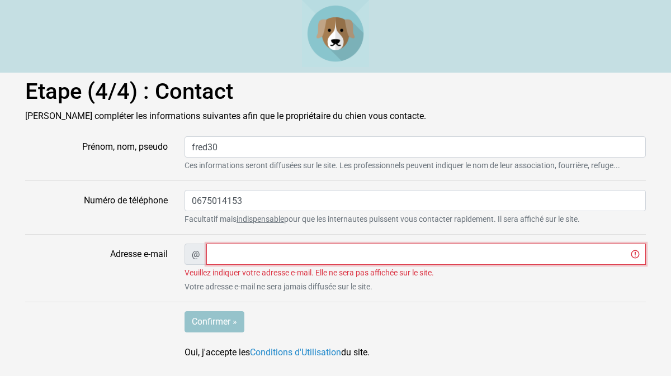
click at [246, 259] on input "Adresse e-mail" at bounding box center [425, 254] width 439 height 21
type input "[EMAIL_ADDRESS][DOMAIN_NAME]"
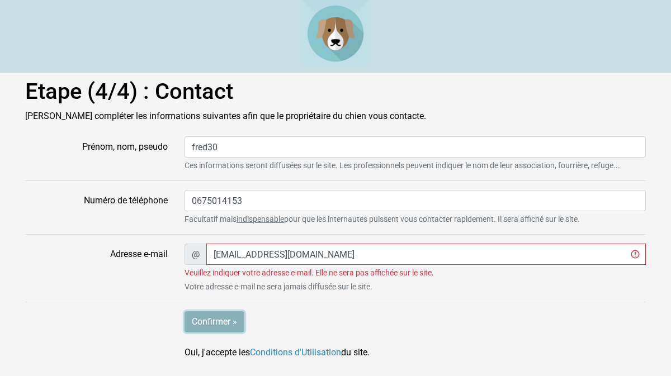
click at [224, 317] on input "Confirmer »" at bounding box center [214, 321] width 60 height 21
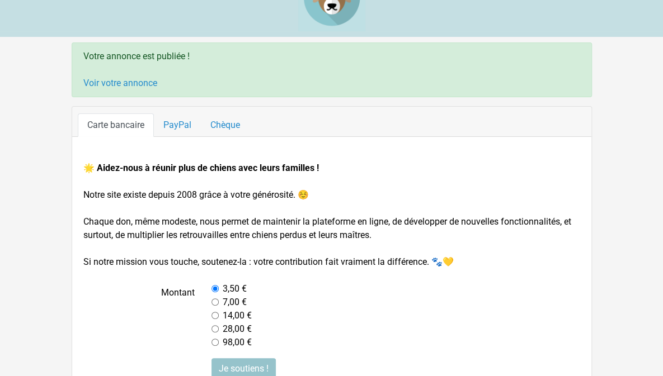
scroll to position [42, 0]
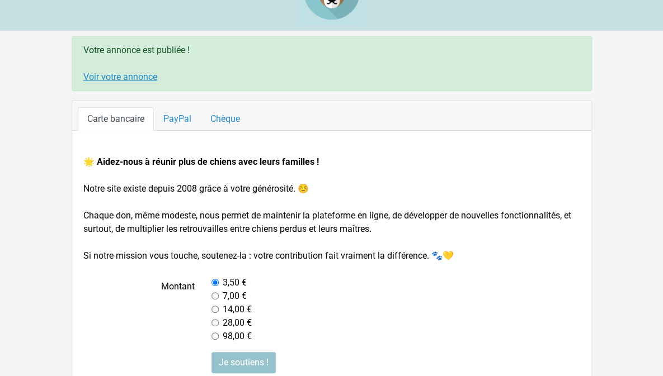
click at [86, 75] on link "Voir votre annonce" at bounding box center [120, 77] width 74 height 11
